Goal: Information Seeking & Learning: Learn about a topic

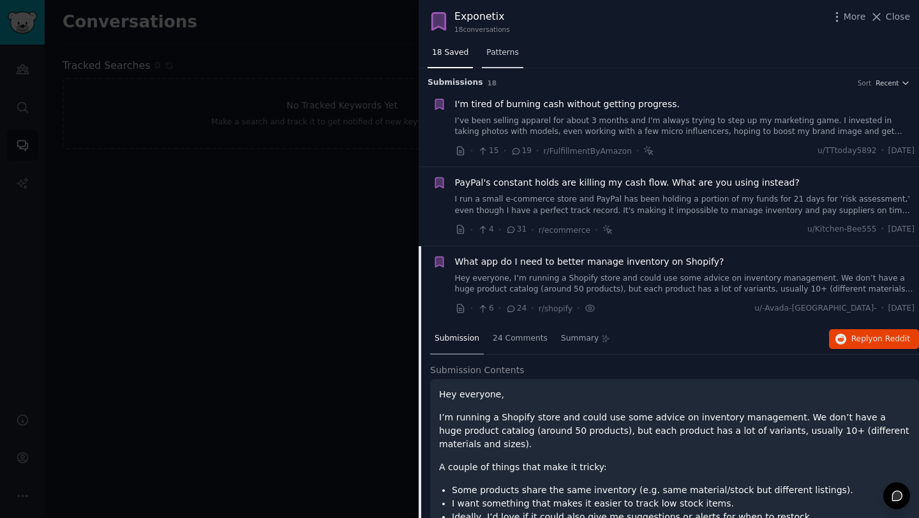
scroll to position [177, 0]
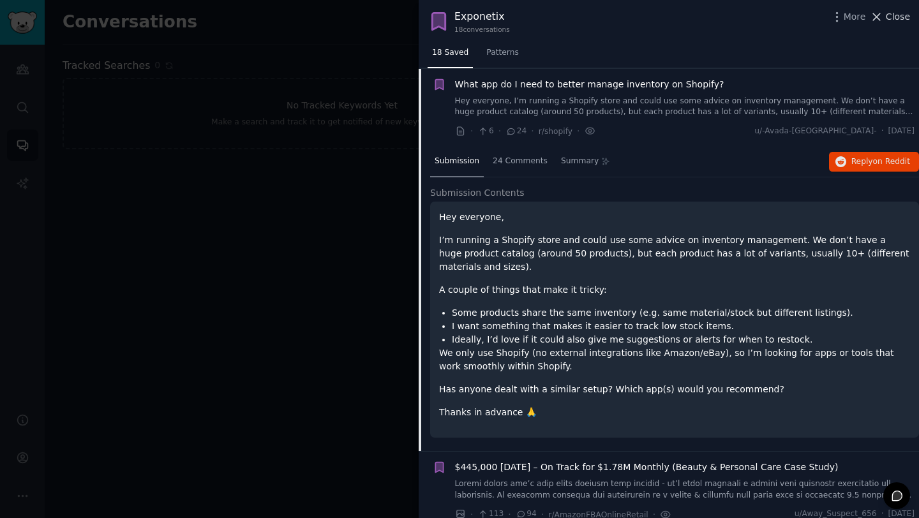
click at [894, 20] on span "Close" at bounding box center [897, 16] width 24 height 13
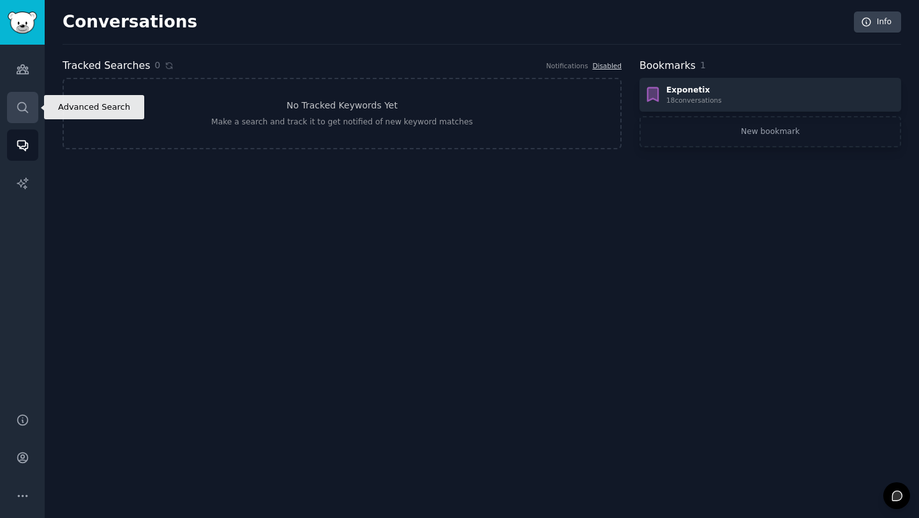
click at [29, 119] on link "Search" at bounding box center [22, 107] width 31 height 31
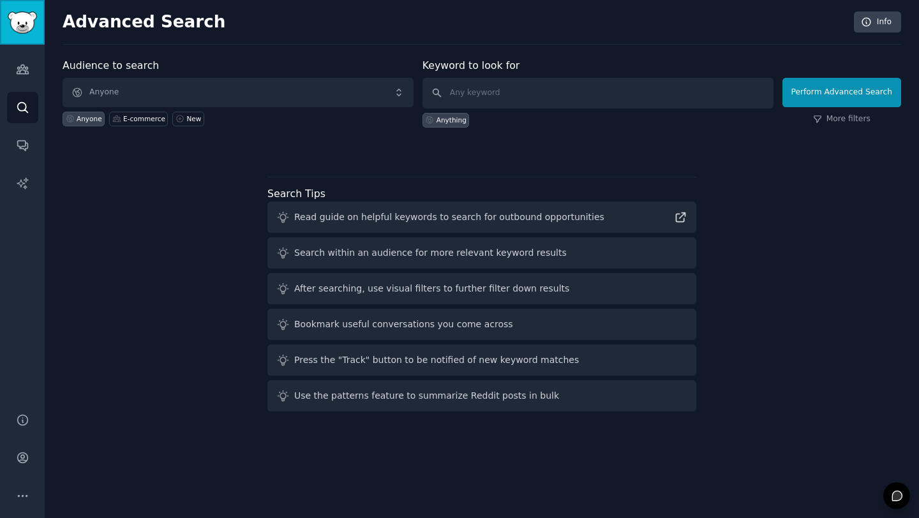
click at [27, 33] on img "Sidebar" at bounding box center [22, 22] width 29 height 22
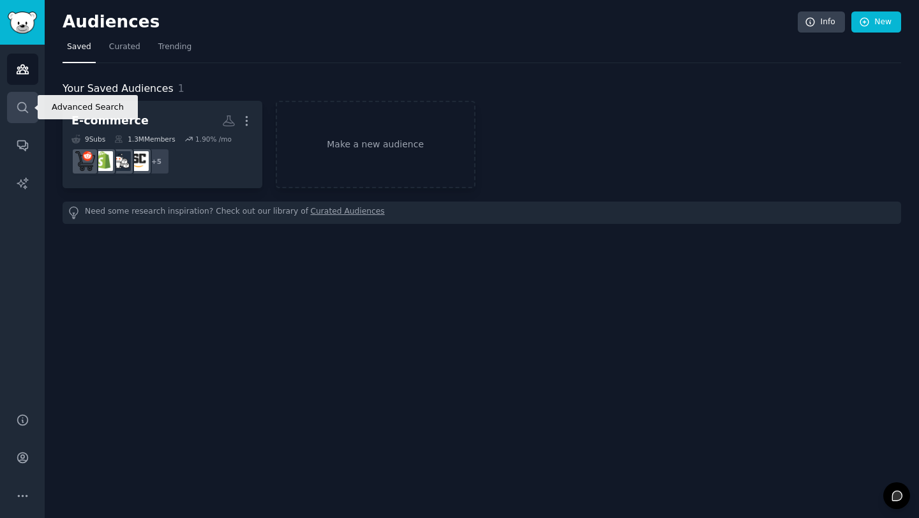
click at [23, 115] on link "Search" at bounding box center [22, 107] width 31 height 31
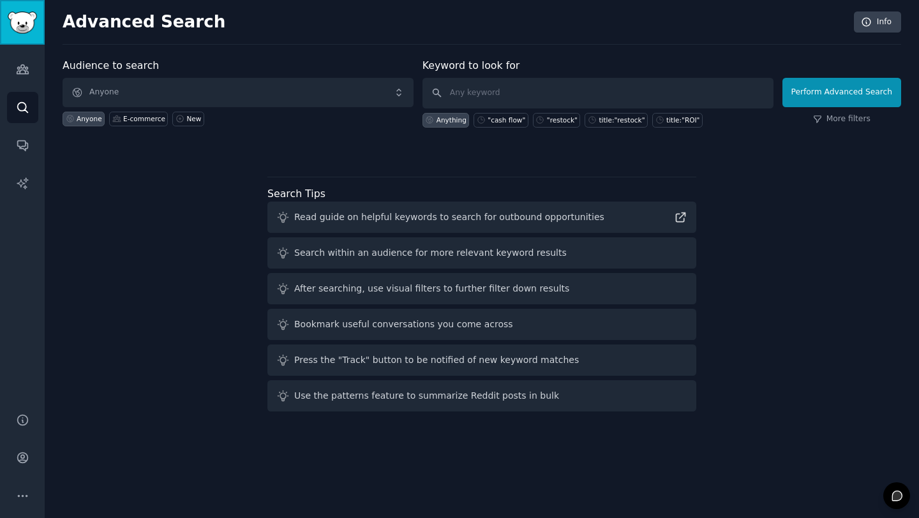
click at [19, 20] on img "Sidebar" at bounding box center [22, 22] width 29 height 22
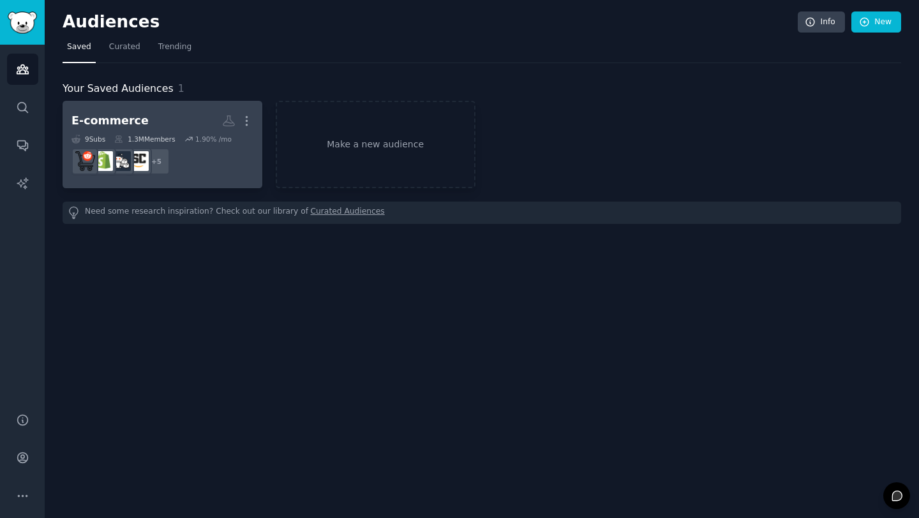
click at [126, 124] on div "E-commerce" at bounding box center [109, 121] width 77 height 16
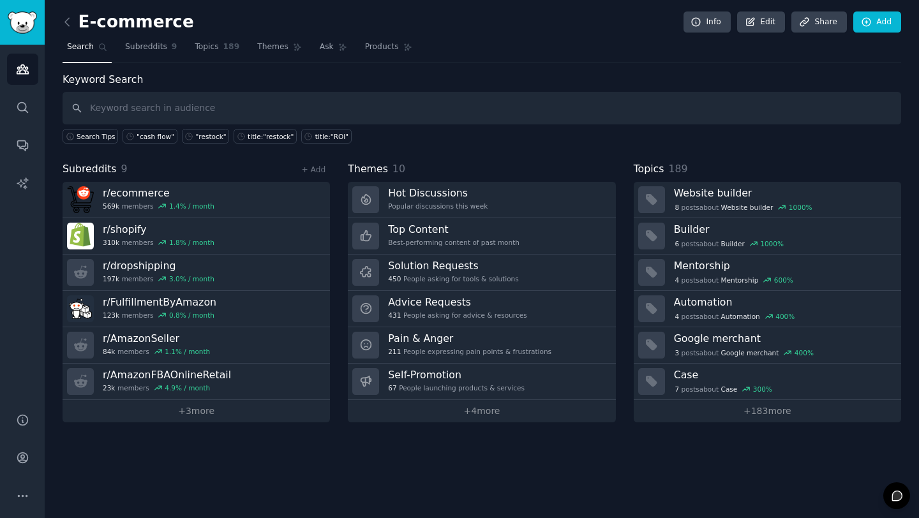
click at [191, 110] on input "text" at bounding box center [482, 108] width 838 height 33
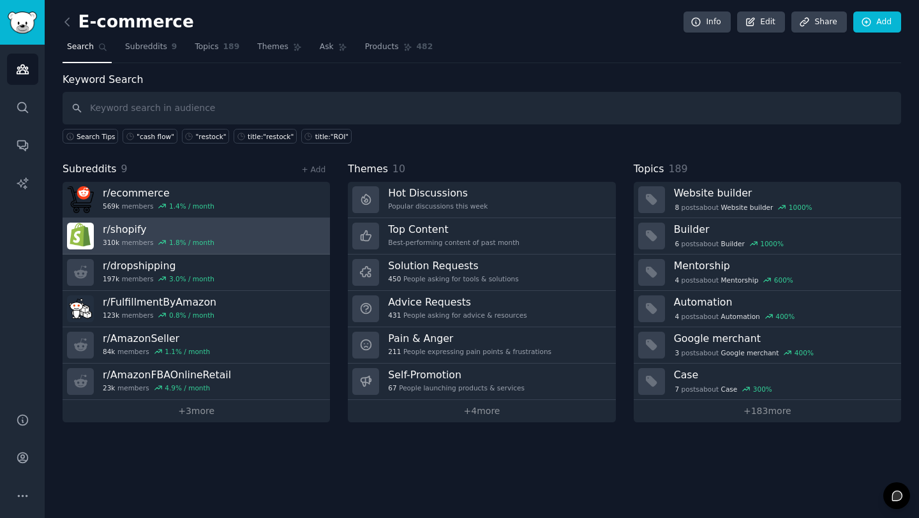
click at [229, 231] on link "r/ shopify 310k members 1.8 % / month" at bounding box center [196, 236] width 267 height 36
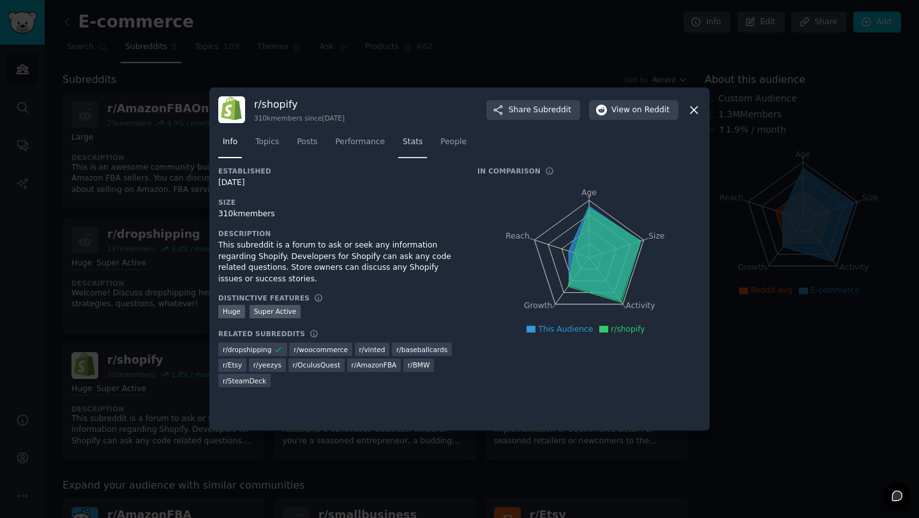
click at [413, 142] on span "Stats" at bounding box center [412, 142] width 20 height 11
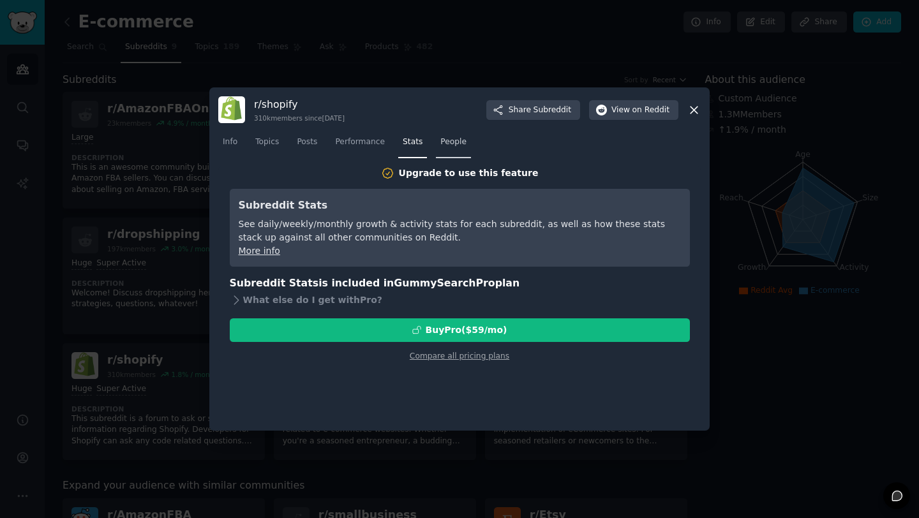
click at [441, 142] on span "People" at bounding box center [453, 142] width 26 height 11
click at [371, 146] on span "Performance" at bounding box center [360, 142] width 50 height 11
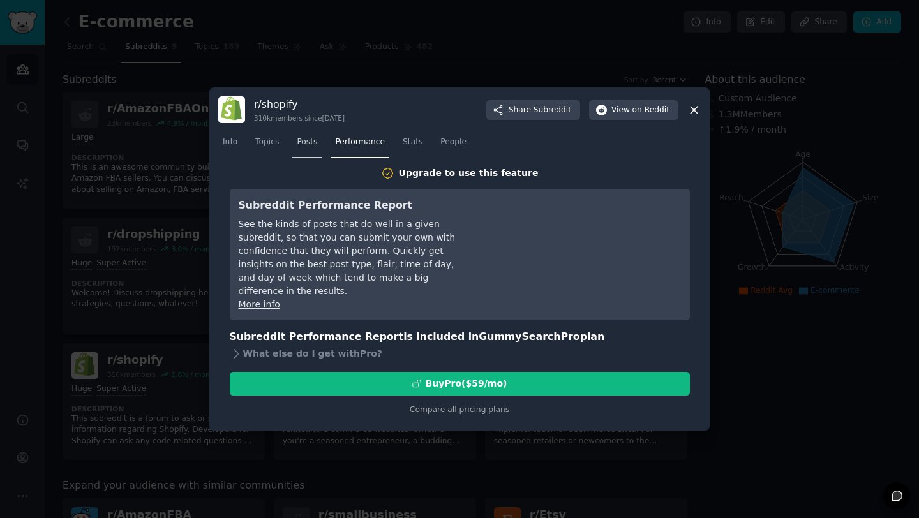
click at [310, 148] on link "Posts" at bounding box center [306, 145] width 29 height 26
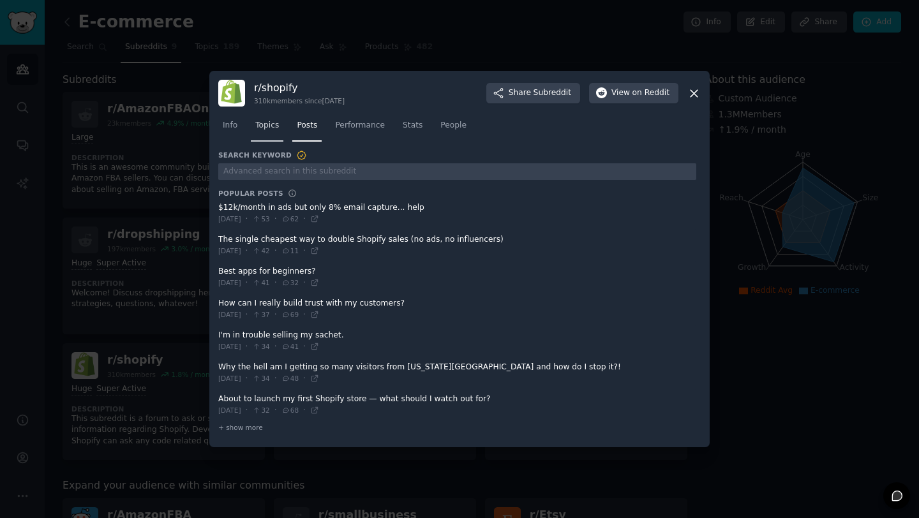
click at [270, 142] on div "Info Topics Posts Performance Stats People" at bounding box center [459, 128] width 482 height 43
click at [255, 127] on span "Topics" at bounding box center [267, 125] width 24 height 11
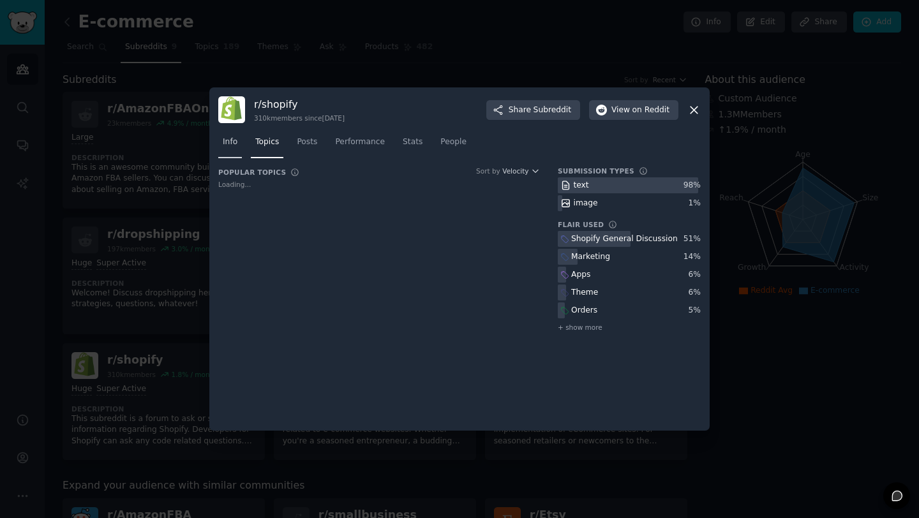
click at [228, 148] on link "Info" at bounding box center [230, 145] width 24 height 26
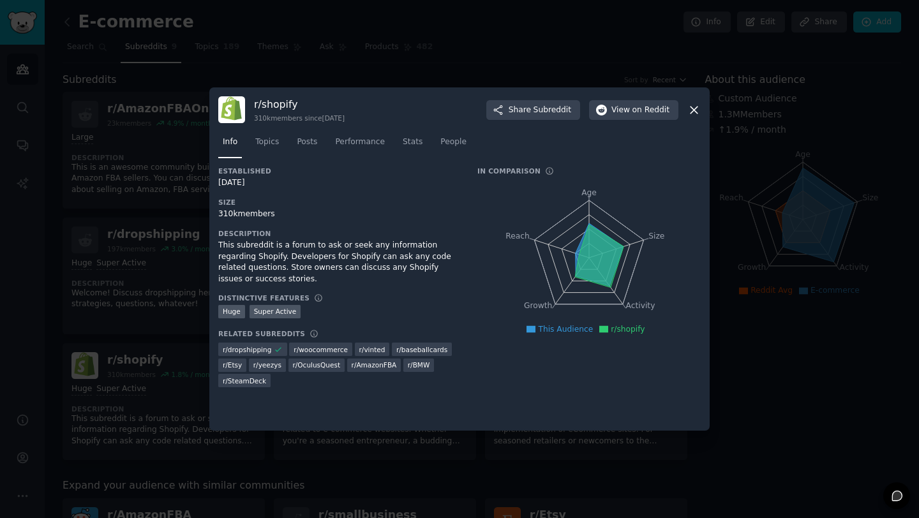
click at [267, 102] on h3 "r/ shopify" at bounding box center [299, 104] width 91 height 13
click at [262, 111] on div "r/ shopify 310k members since [DATE]" at bounding box center [299, 110] width 91 height 25
click at [693, 107] on icon at bounding box center [693, 109] width 13 height 13
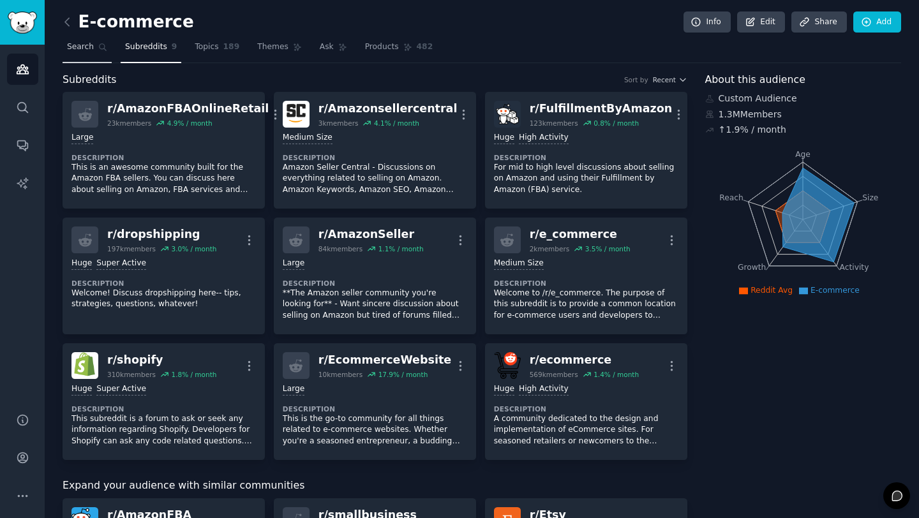
click at [81, 57] on link "Search" at bounding box center [87, 50] width 49 height 26
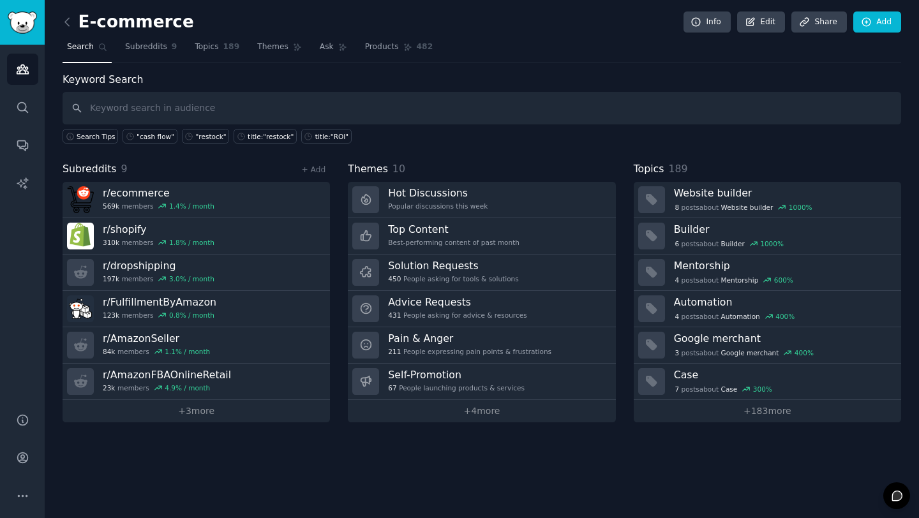
click at [142, 110] on input "text" at bounding box center [482, 108] width 838 height 33
type input "Сфыр"
click at [155, 135] on div ""cash flow"" at bounding box center [156, 136] width 38 height 9
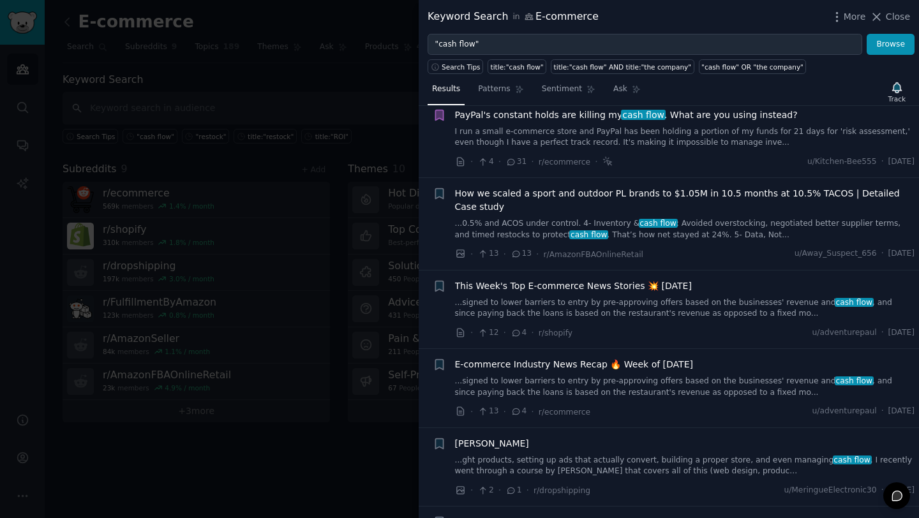
scroll to position [186, 0]
